Goal: Complete application form

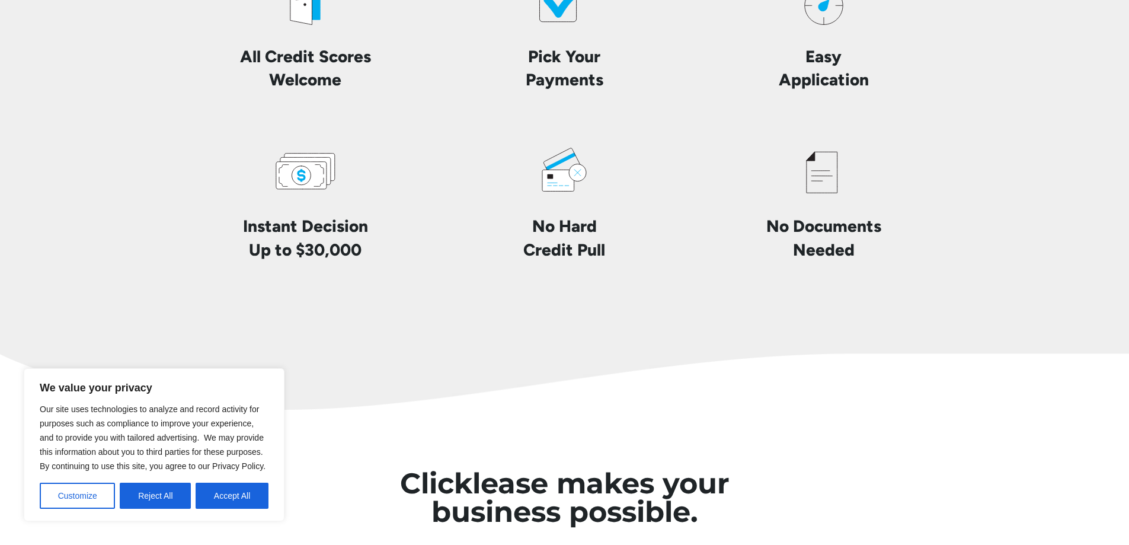
scroll to position [2904, 0]
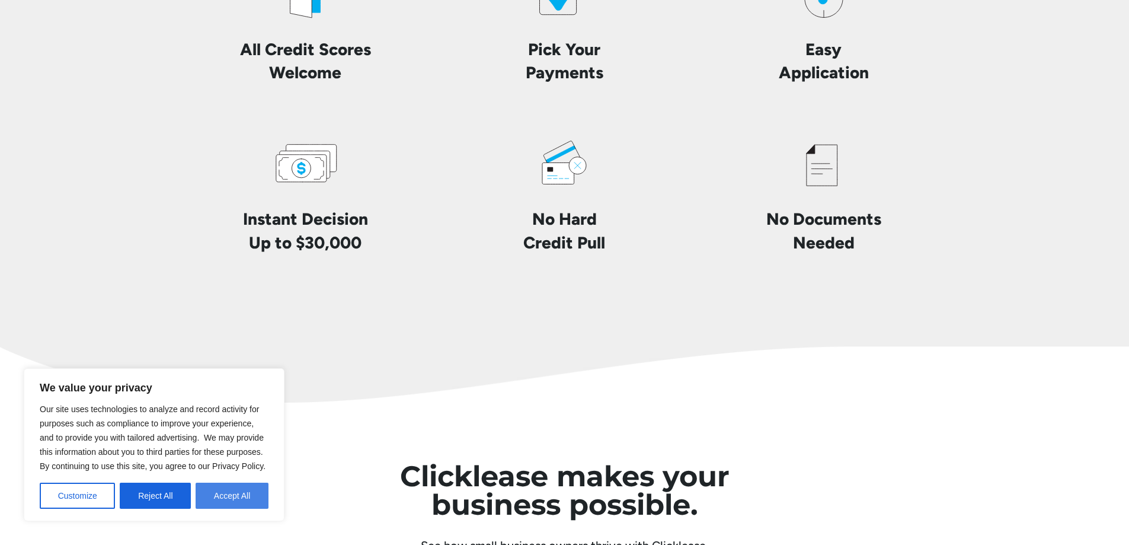
click at [236, 497] on button "Accept All" at bounding box center [232, 495] width 73 height 26
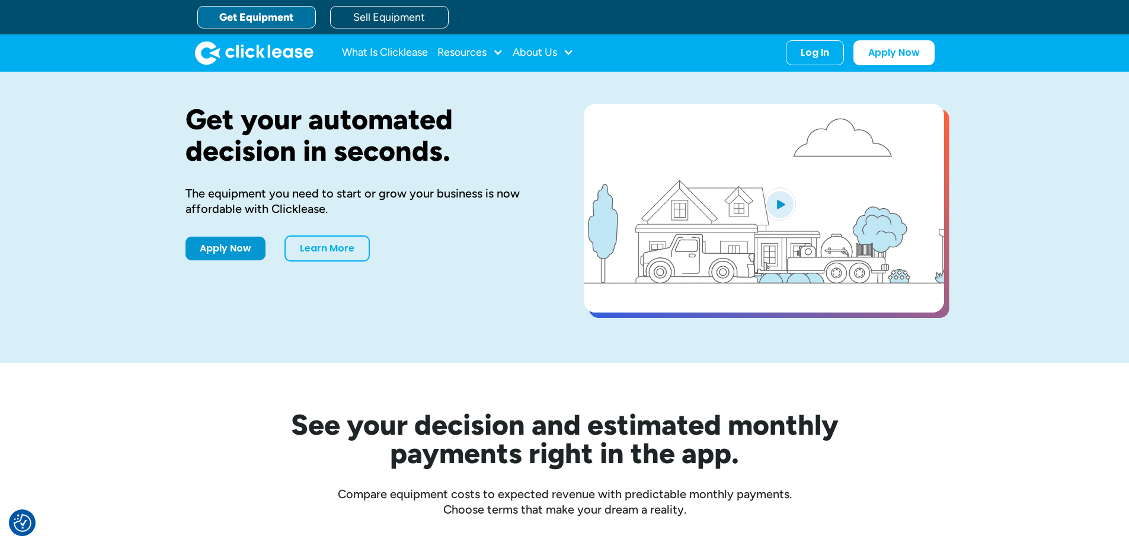
scroll to position [0, 0]
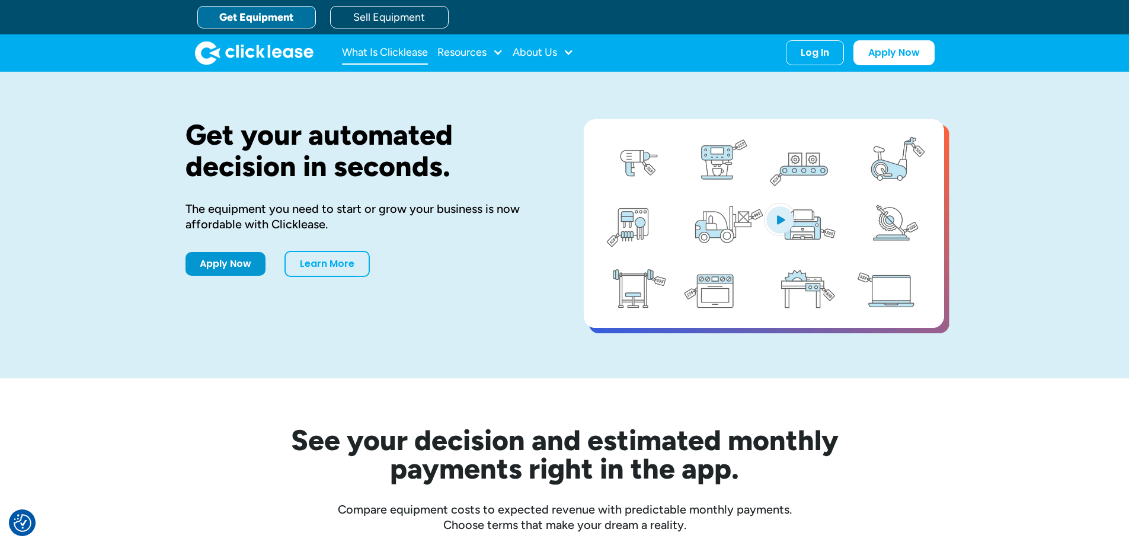
click at [411, 52] on link "What Is Clicklease" at bounding box center [385, 53] width 86 height 24
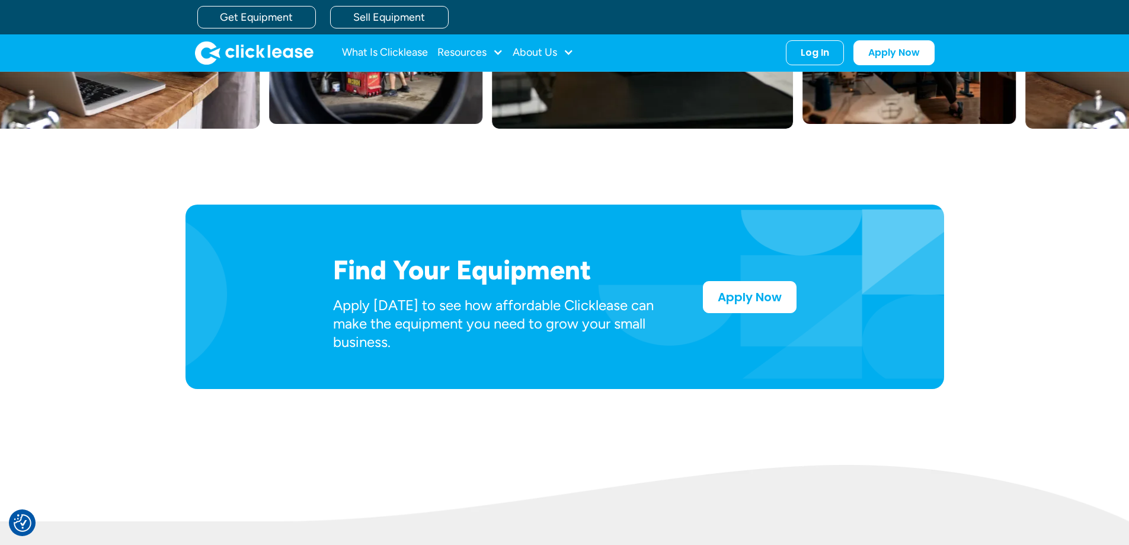
scroll to position [474, 0]
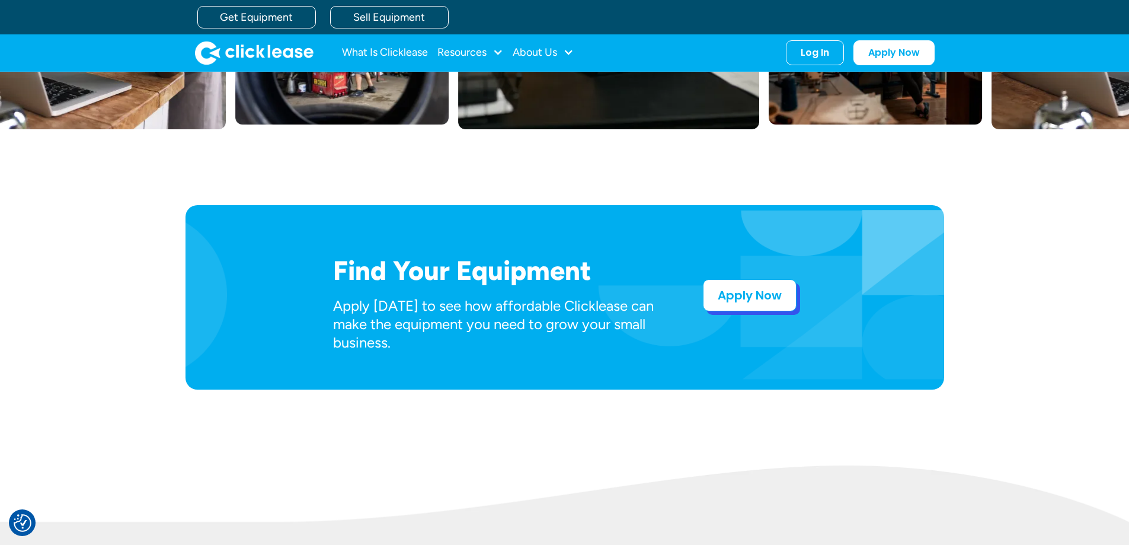
click at [745, 285] on link "Apply Now" at bounding box center [750, 295] width 94 height 32
